Goal: Complete application form

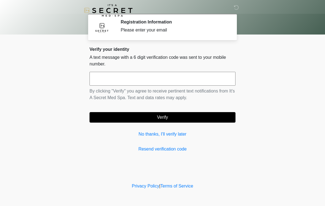
click at [142, 79] on input "text" at bounding box center [163, 79] width 146 height 14
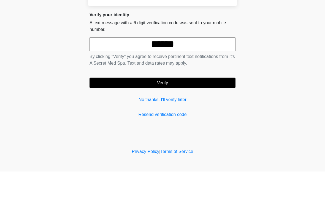
type input "******"
click at [196, 112] on button "Verify" at bounding box center [163, 117] width 146 height 10
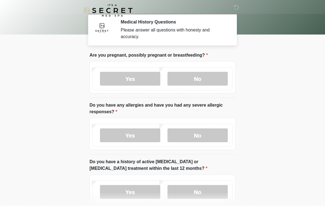
click at [207, 79] on label "No" at bounding box center [197, 79] width 60 height 14
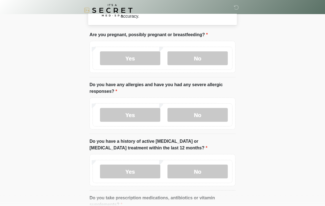
click at [205, 119] on label "No" at bounding box center [197, 115] width 60 height 14
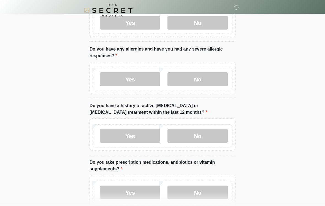
click at [198, 139] on label "No" at bounding box center [197, 136] width 60 height 14
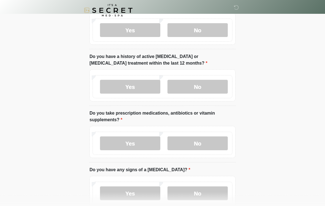
scroll to position [106, 0]
click at [143, 139] on label "Yes" at bounding box center [130, 143] width 60 height 14
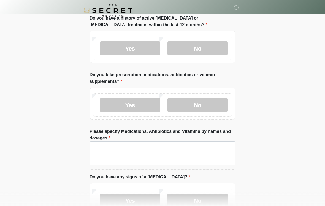
scroll to position [142, 0]
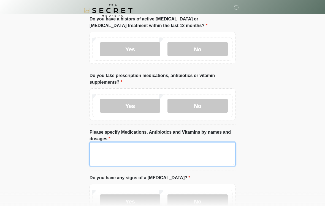
click at [149, 150] on textarea "Please specify Medications, Antibiotics and Vitamins by names and dosages" at bounding box center [163, 154] width 146 height 24
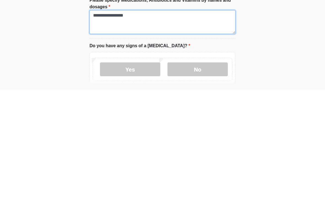
scroll to position [158, 0]
type textarea "**********"
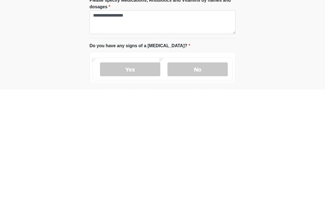
click at [196, 179] on label "No" at bounding box center [197, 186] width 60 height 14
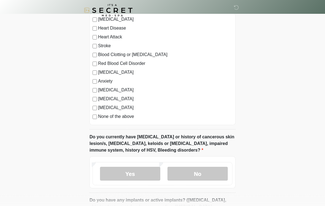
scroll to position [370, 0]
click at [123, 88] on label "[MEDICAL_DATA]" at bounding box center [165, 89] width 134 height 7
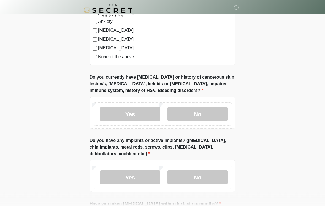
scroll to position [429, 0]
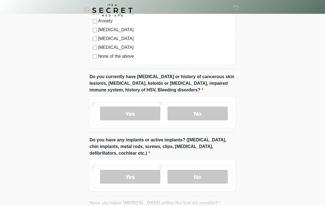
click at [208, 114] on label "No" at bounding box center [197, 114] width 60 height 14
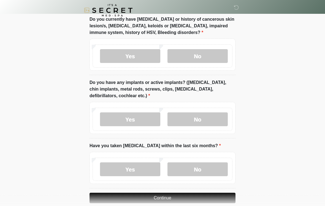
scroll to position [492, 0]
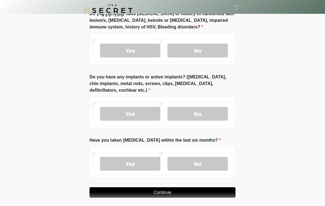
click at [213, 114] on label "No" at bounding box center [197, 114] width 60 height 14
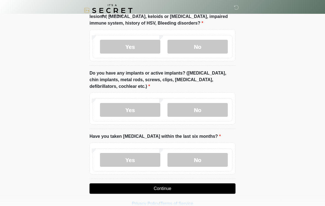
scroll to position [504, 0]
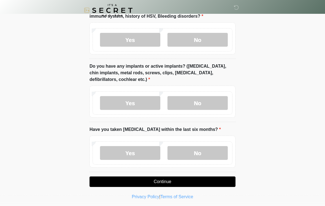
click at [203, 153] on label "No" at bounding box center [197, 153] width 60 height 14
click at [182, 178] on button "Continue" at bounding box center [163, 181] width 146 height 10
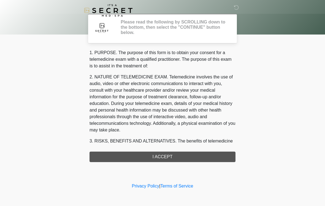
scroll to position [0, 0]
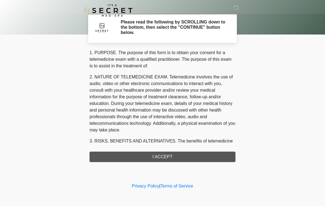
click at [176, 160] on div "1. PURPOSE. The purpose of this form is to obtain your consent for a telemedici…" at bounding box center [163, 105] width 146 height 112
click at [182, 158] on div "1. PURPOSE. The purpose of this form is to obtain your consent for a telemedici…" at bounding box center [163, 105] width 146 height 112
click at [177, 156] on div "1. PURPOSE. The purpose of this form is to obtain your consent for a telemedici…" at bounding box center [163, 105] width 146 height 112
click at [176, 156] on div "1. PURPOSE. The purpose of this form is to obtain your consent for a telemedici…" at bounding box center [163, 105] width 146 height 112
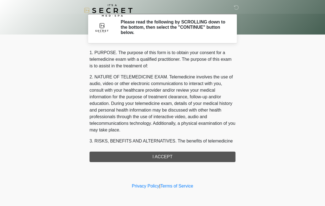
click at [173, 158] on div "1. PURPOSE. The purpose of this form is to obtain your consent for a telemedici…" at bounding box center [163, 105] width 146 height 112
click at [175, 157] on div "1. PURPOSE. The purpose of this form is to obtain your consent for a telemedici…" at bounding box center [163, 105] width 146 height 112
click at [179, 153] on div "1. PURPOSE. The purpose of this form is to obtain your consent for a telemedici…" at bounding box center [163, 105] width 146 height 112
click at [183, 155] on div "1. PURPOSE. The purpose of this form is to obtain your consent for a telemedici…" at bounding box center [163, 105] width 146 height 112
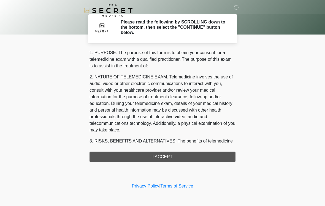
click at [183, 155] on div "1. PURPOSE. The purpose of this form is to obtain your consent for a telemedici…" at bounding box center [163, 105] width 146 height 112
click at [188, 152] on div "1. PURPOSE. The purpose of this form is to obtain your consent for a telemedici…" at bounding box center [163, 105] width 146 height 112
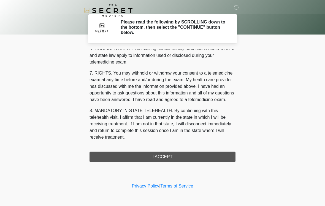
click at [160, 157] on div "1. PURPOSE. The purpose of this form is to obtain your consent for a telemedici…" at bounding box center [163, 105] width 146 height 112
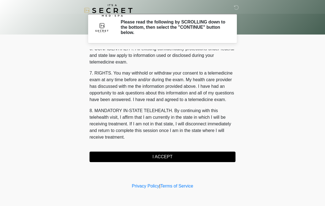
click at [163, 154] on button "I ACCEPT" at bounding box center [163, 156] width 146 height 10
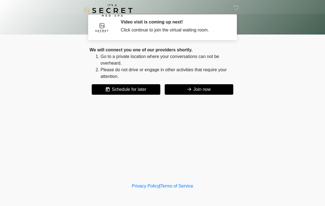
click at [208, 90] on button "Join now" at bounding box center [199, 89] width 69 height 10
